Goal: Task Accomplishment & Management: Use online tool/utility

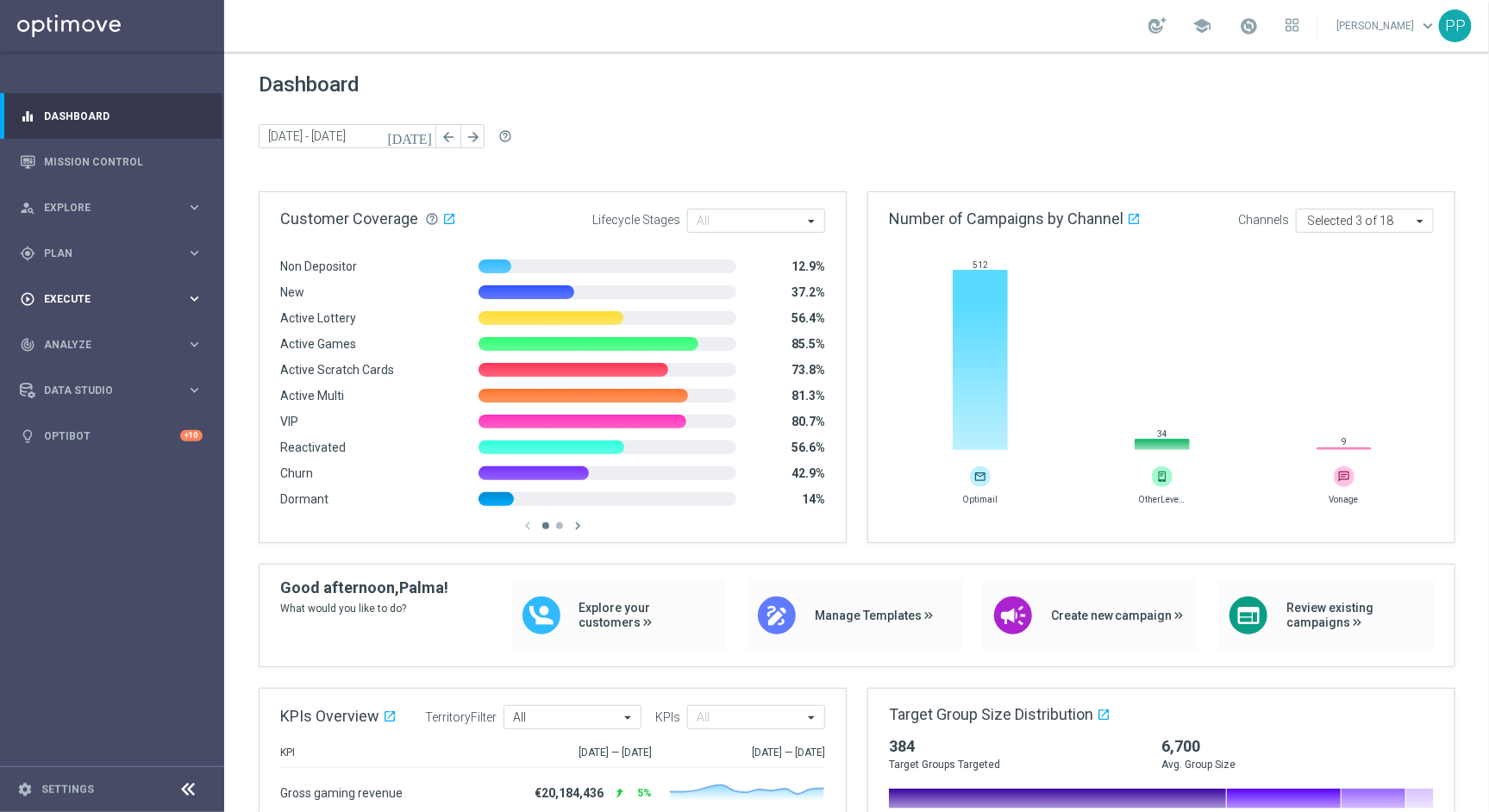
click at [86, 299] on span "Execute" at bounding box center [115, 298] width 143 height 10
click at [66, 163] on link "Mission Control" at bounding box center [123, 161] width 159 height 46
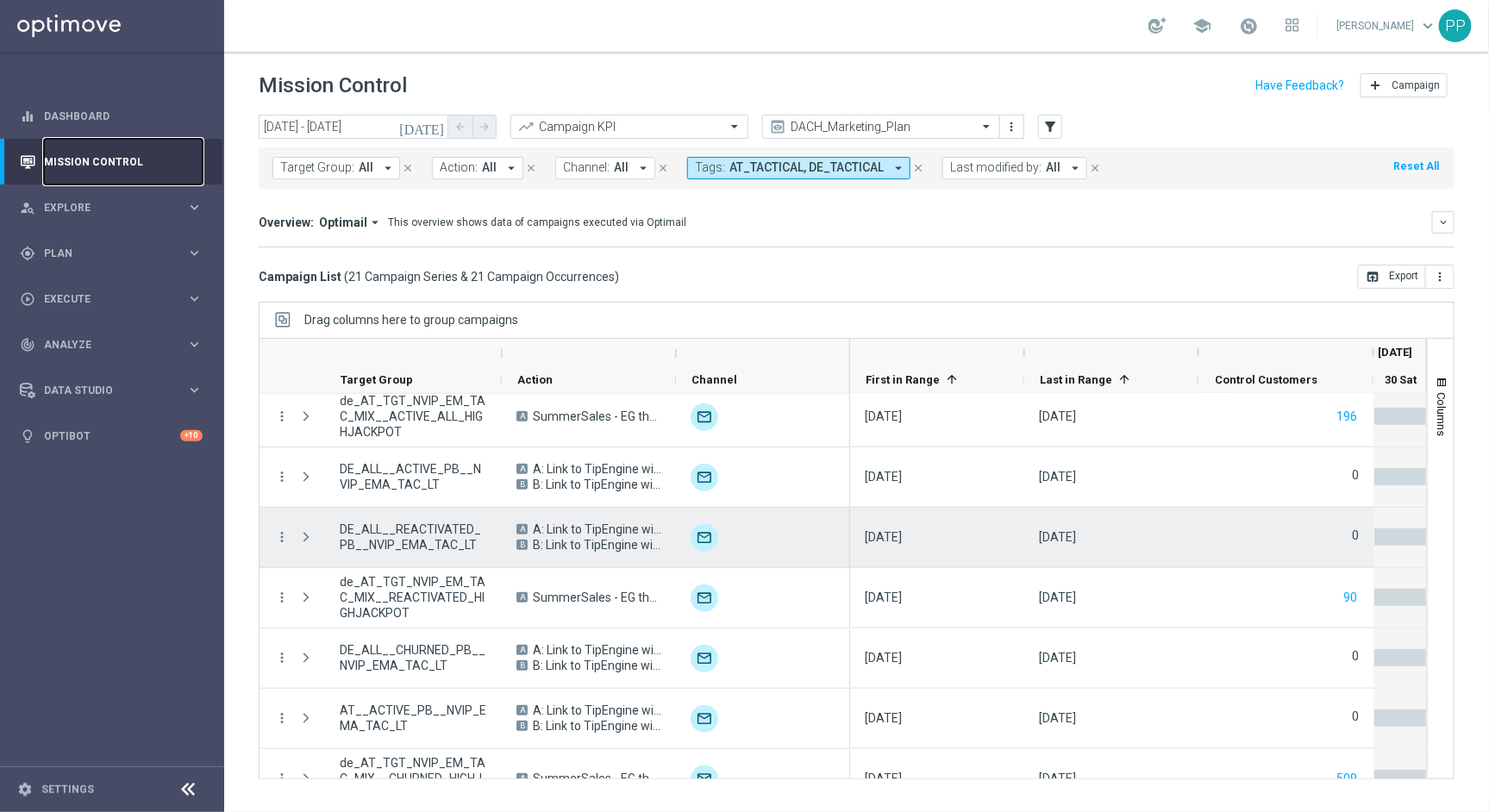
scroll to position [716, 0]
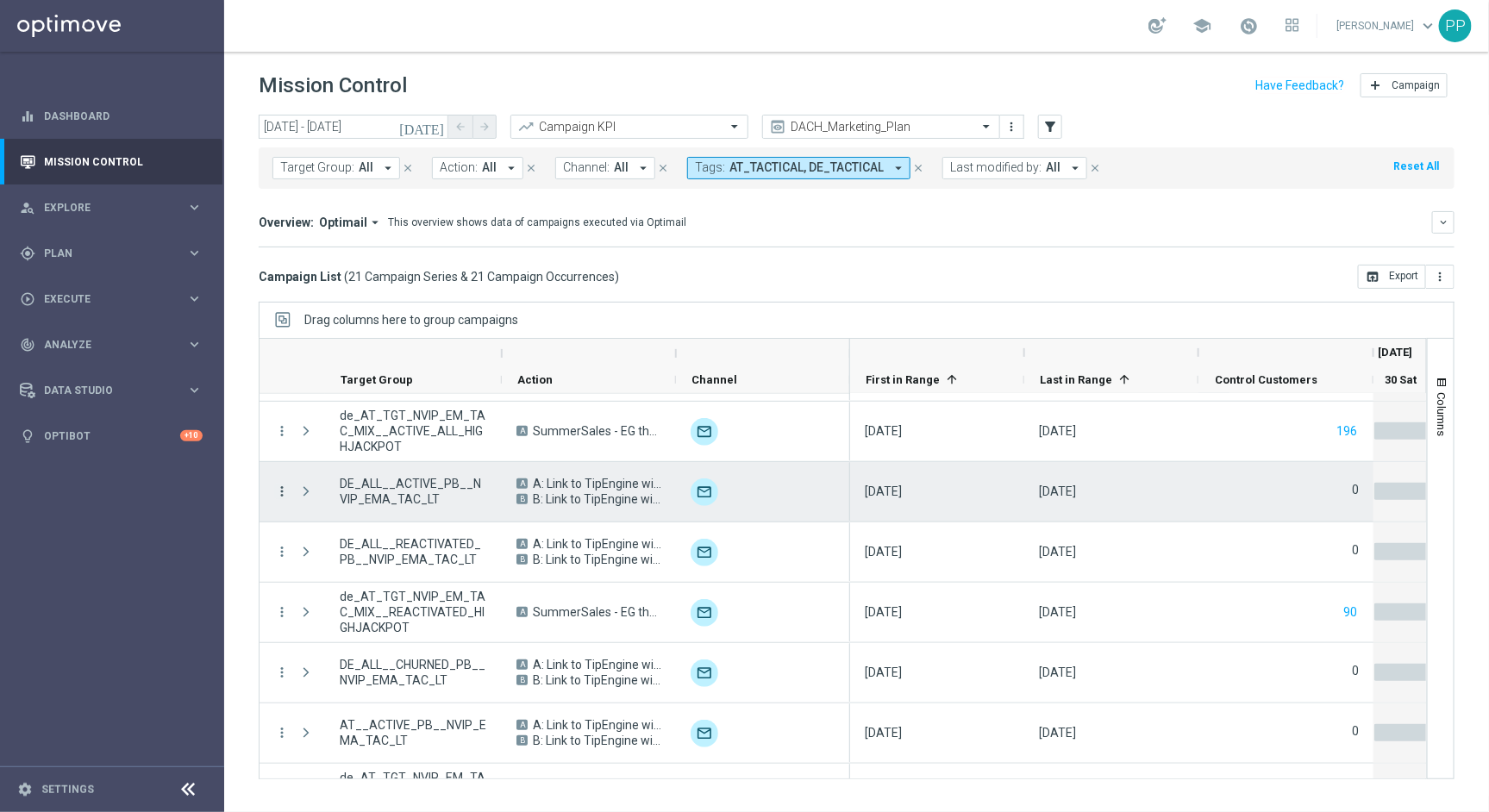
click at [279, 488] on icon "more_vert" at bounding box center [282, 491] width 16 height 16
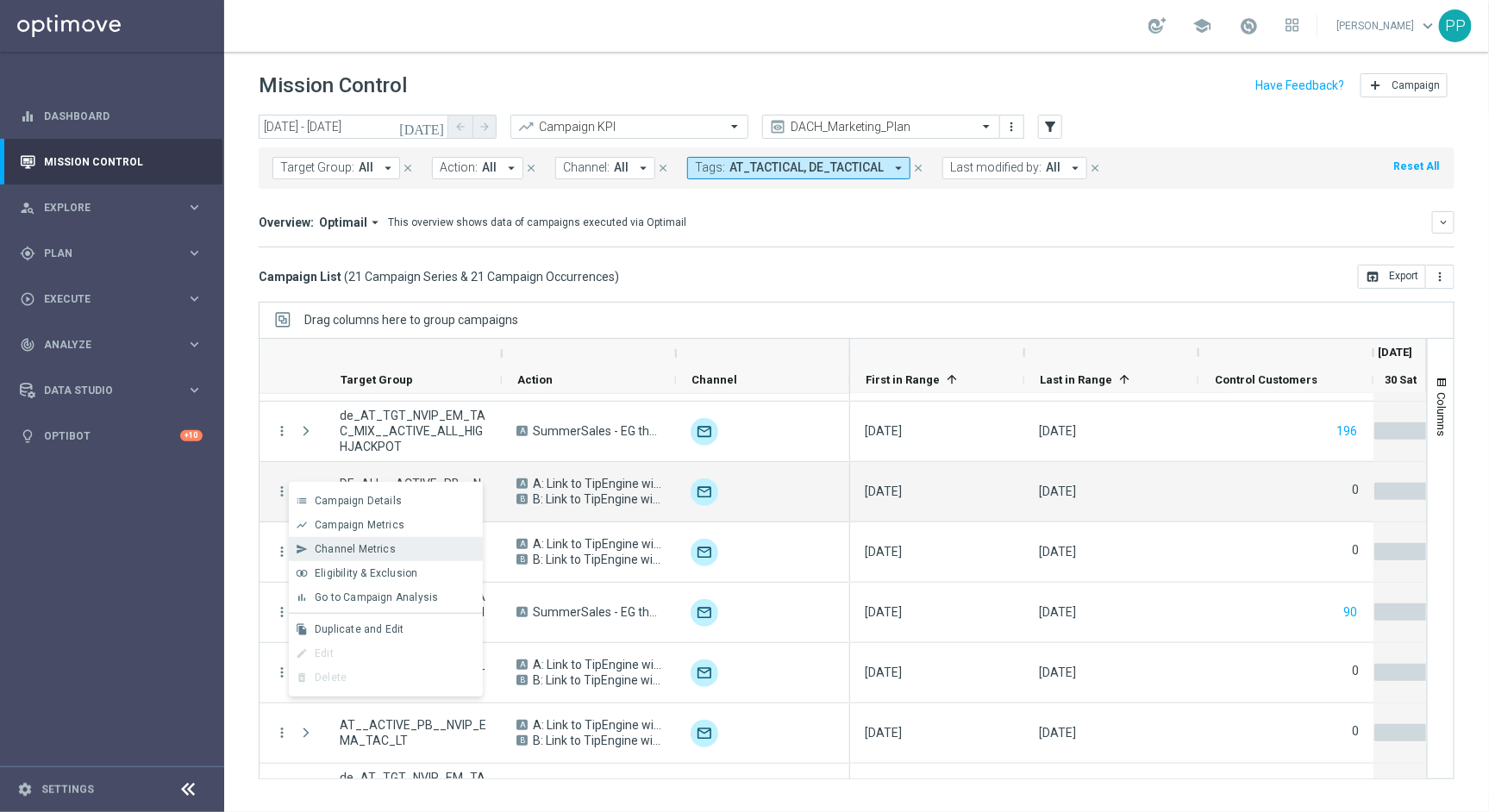
click at [340, 541] on div "send Channel Metrics" at bounding box center [386, 549] width 194 height 24
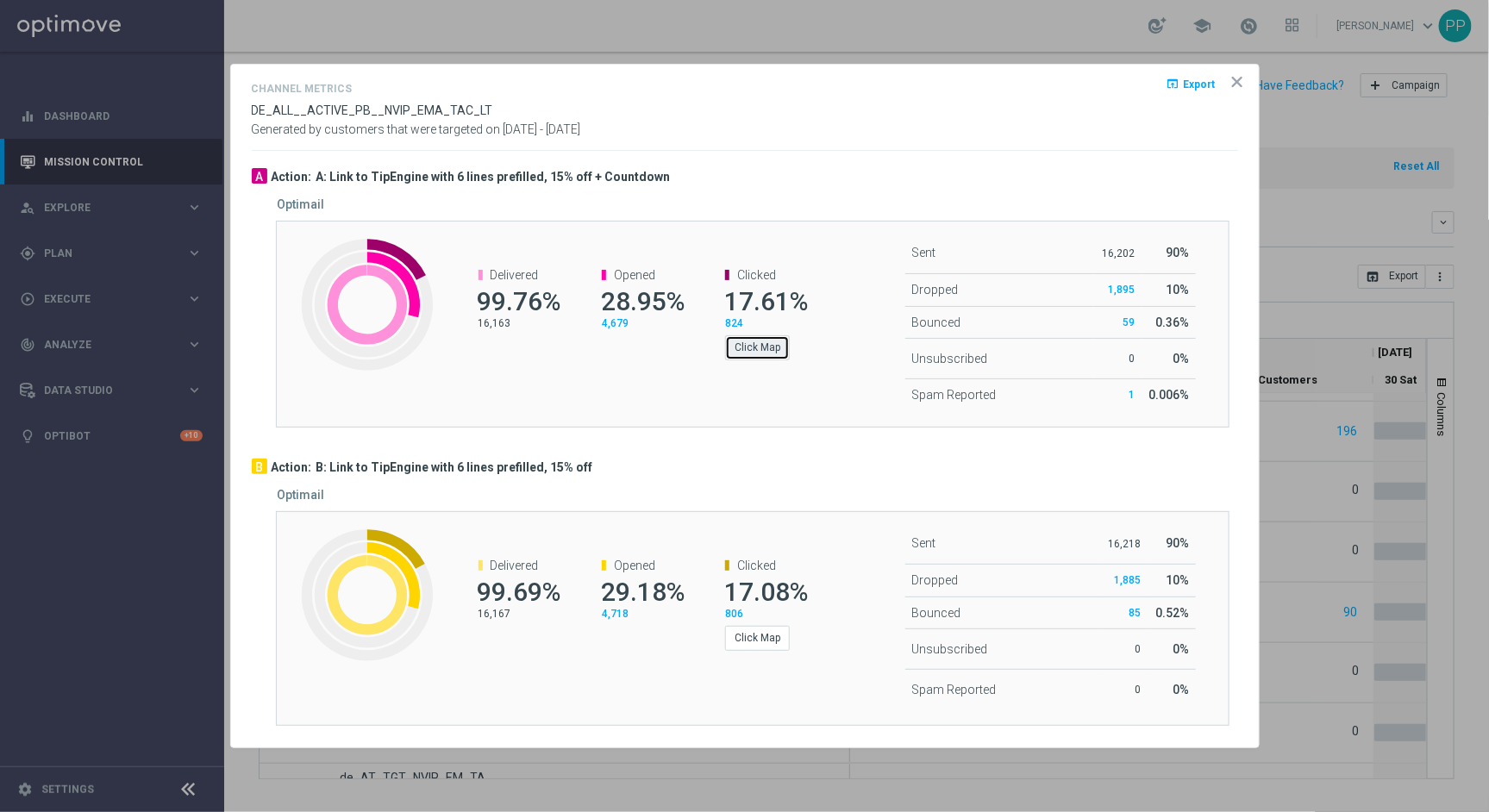
click at [765, 349] on button "Click Map" at bounding box center [757, 348] width 64 height 24
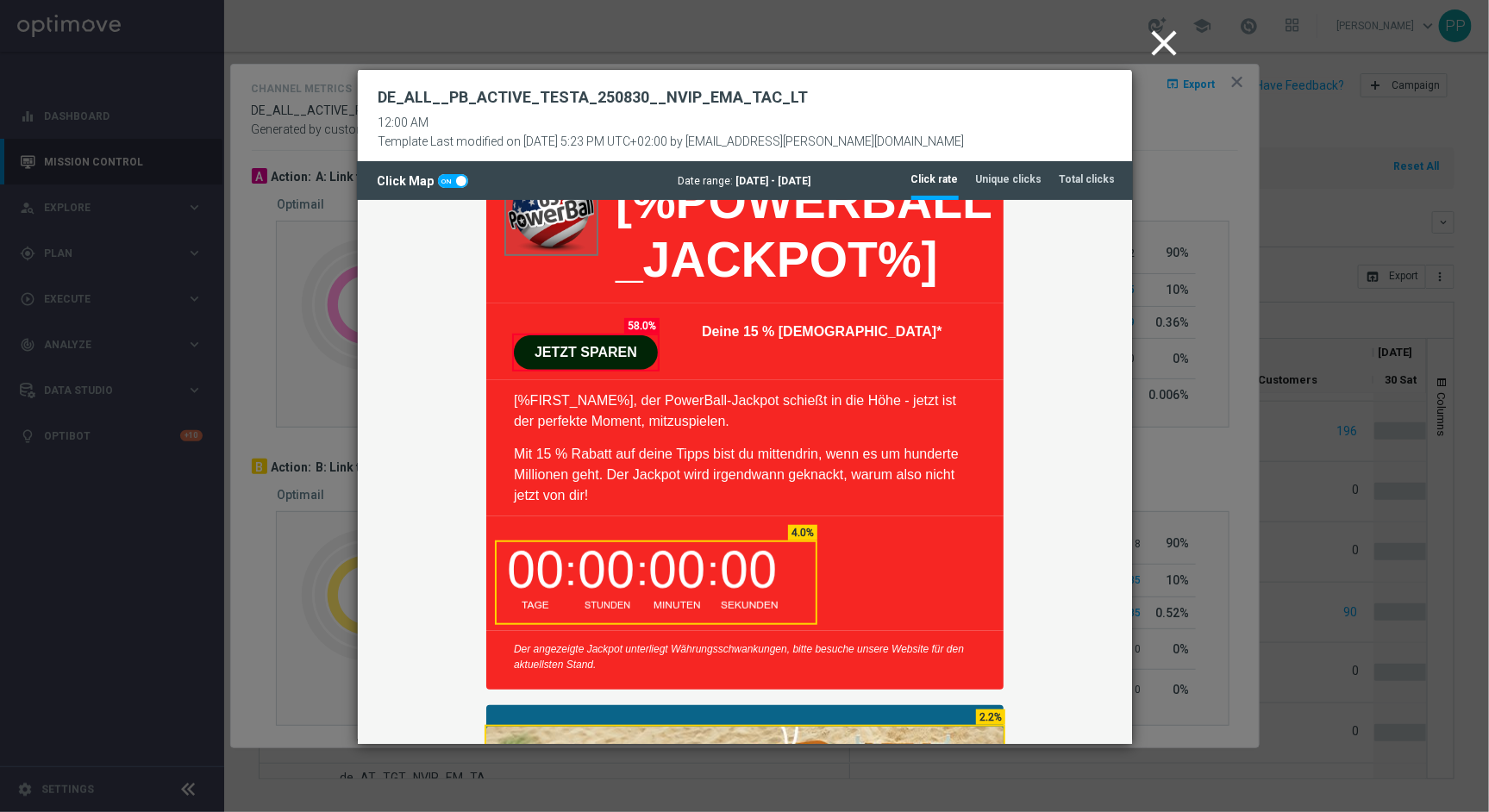
scroll to position [450, 0]
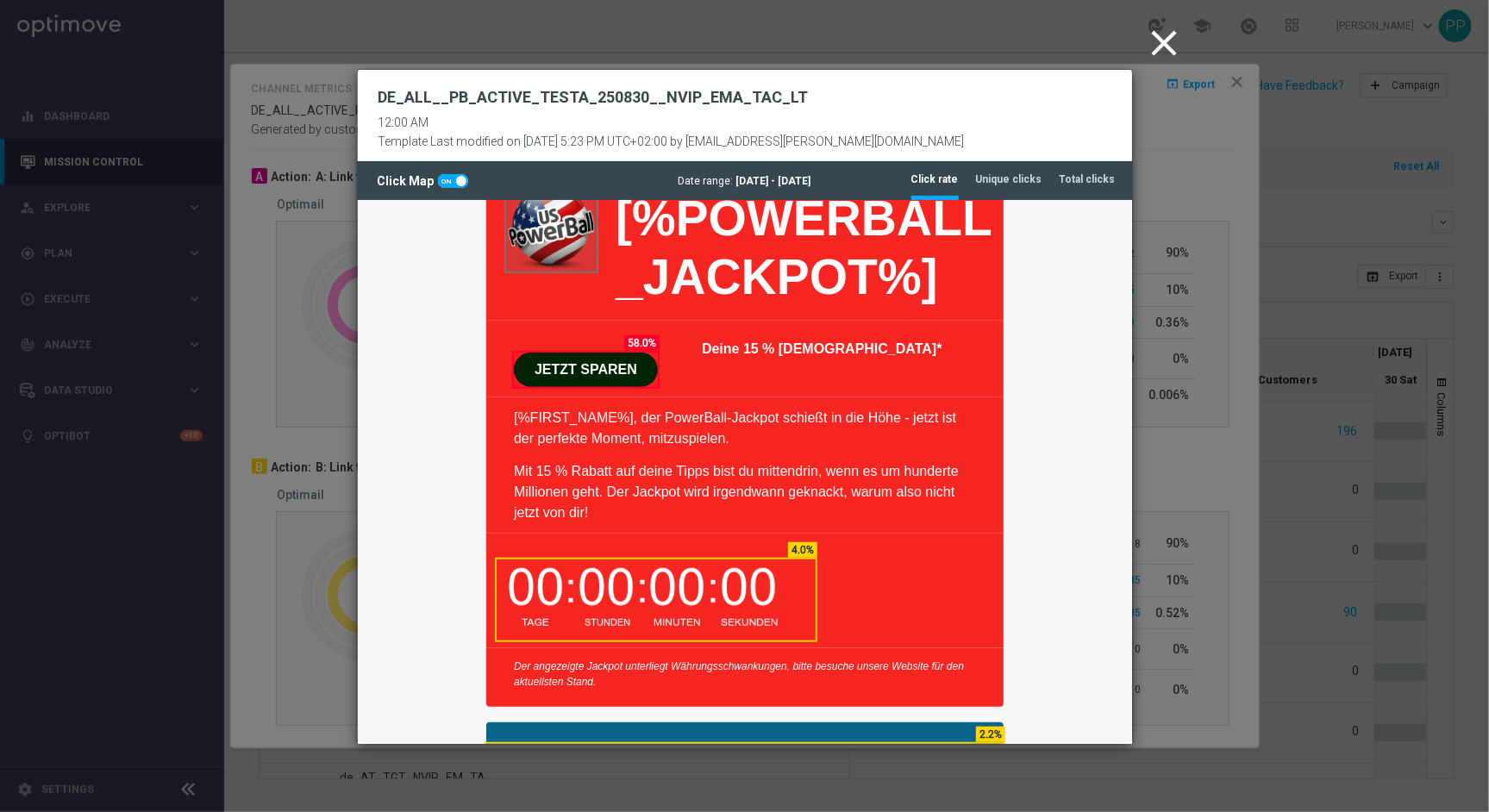
click at [1172, 43] on icon "close" at bounding box center [1165, 43] width 43 height 43
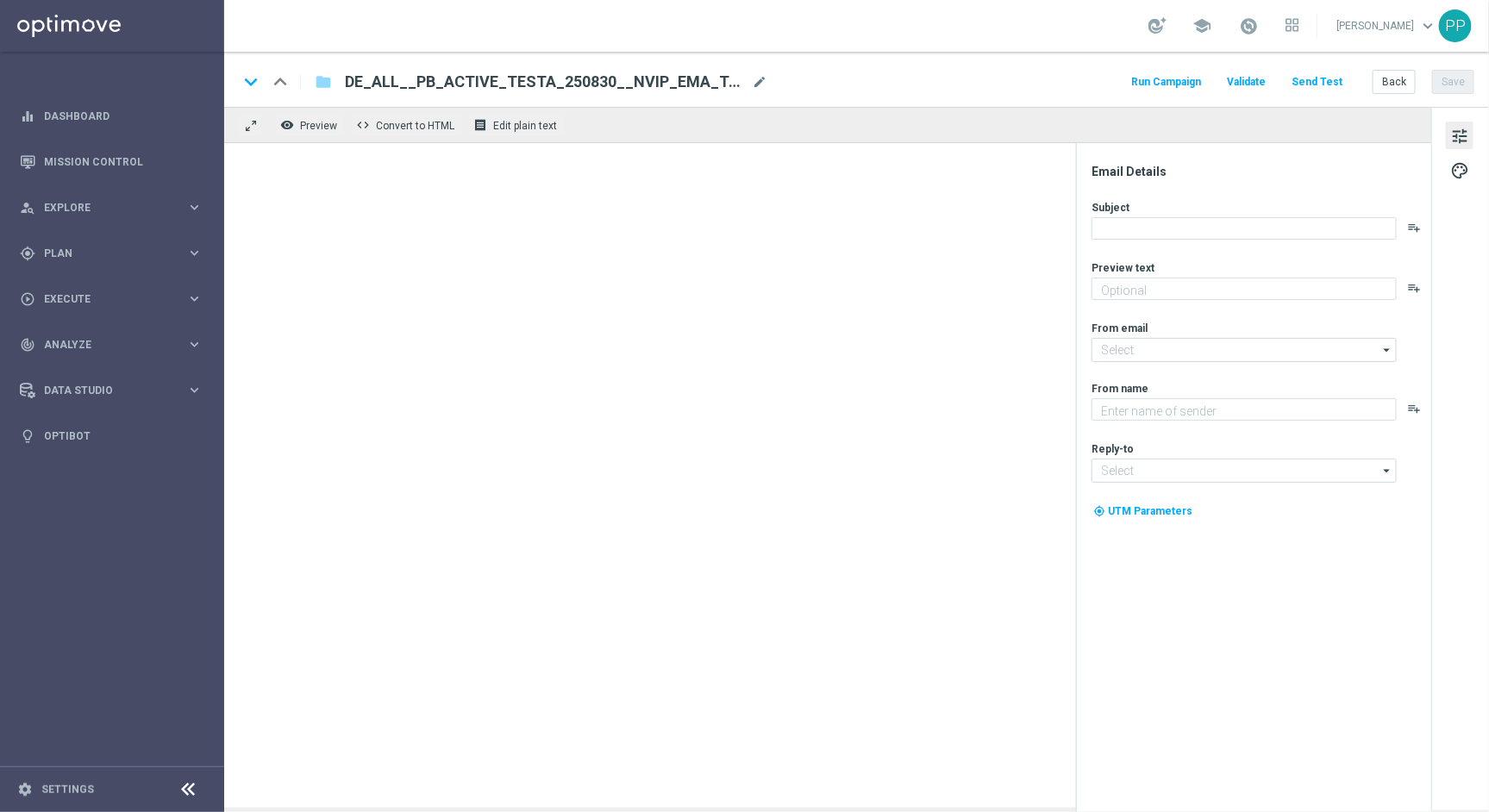
type textarea "Dein Rabatt auf den US-PowerBall im Lottoland"
type textarea "Lottoland"
type input "mail@crm.lottoland.com"
type input "service@lottoland.com"
